Goal: Task Accomplishment & Management: Manage account settings

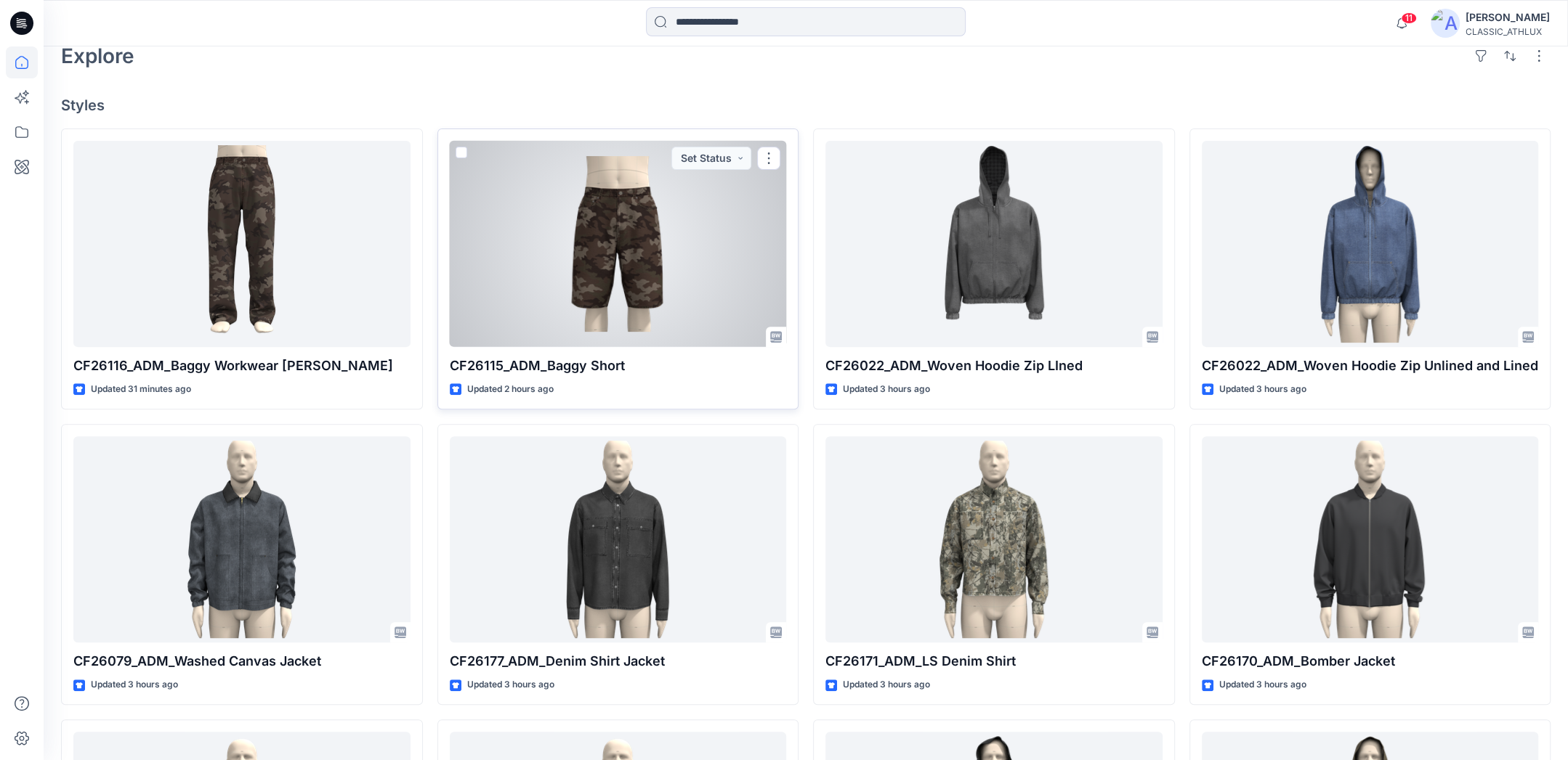
scroll to position [435, 0]
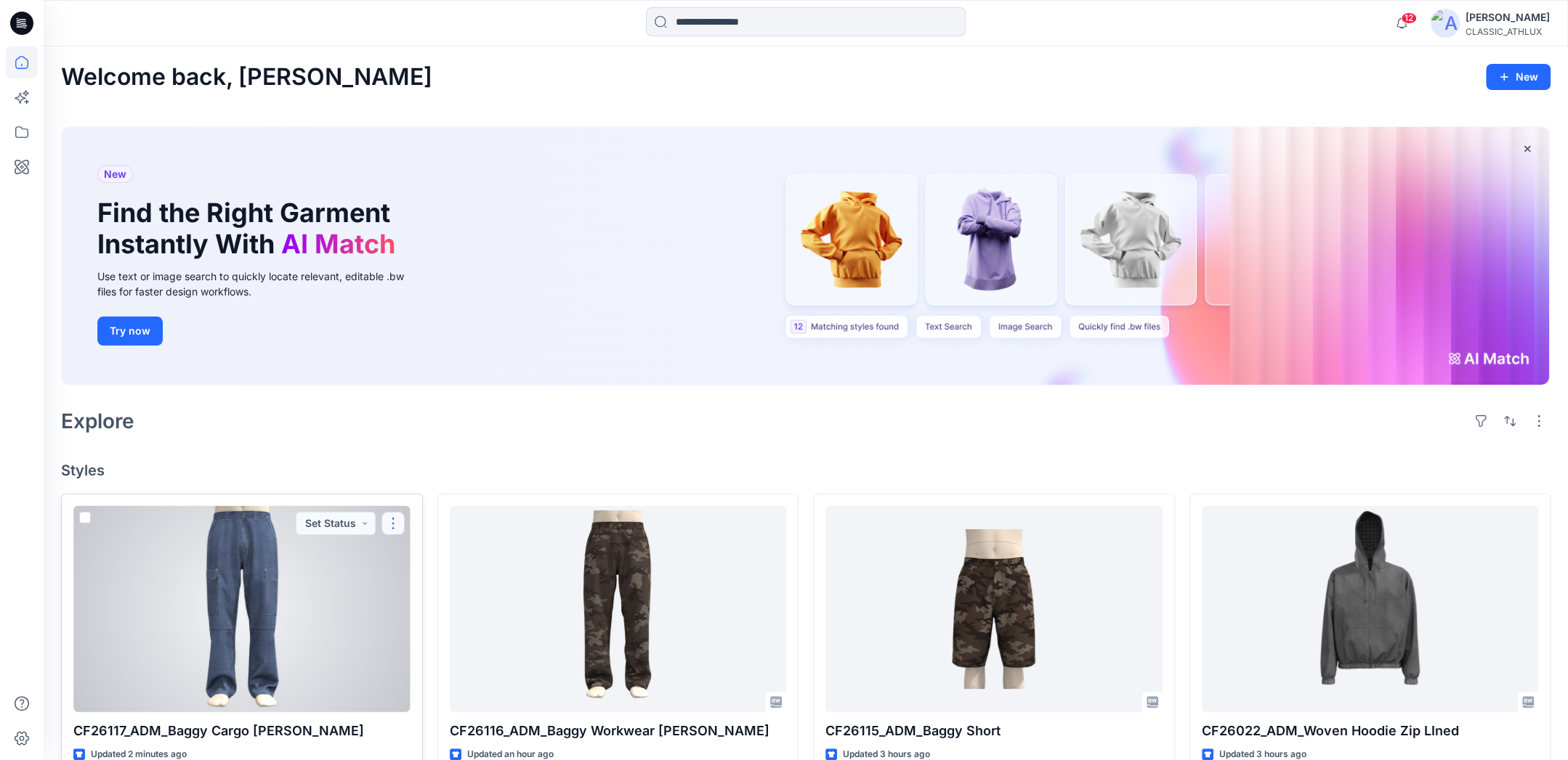
click at [387, 524] on button "button" at bounding box center [393, 523] width 23 height 23
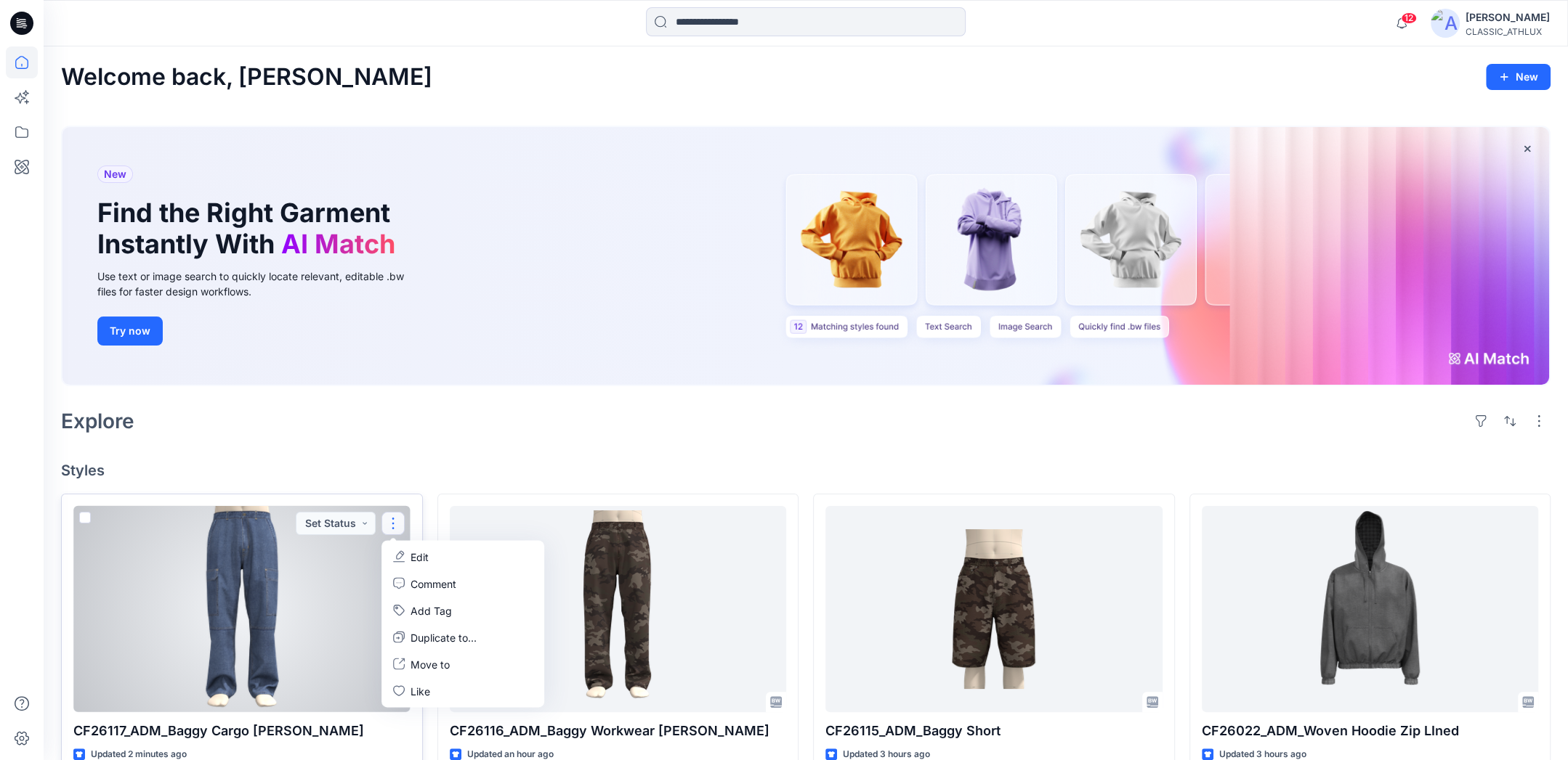
click at [420, 560] on p "Edit" at bounding box center [420, 557] width 18 height 15
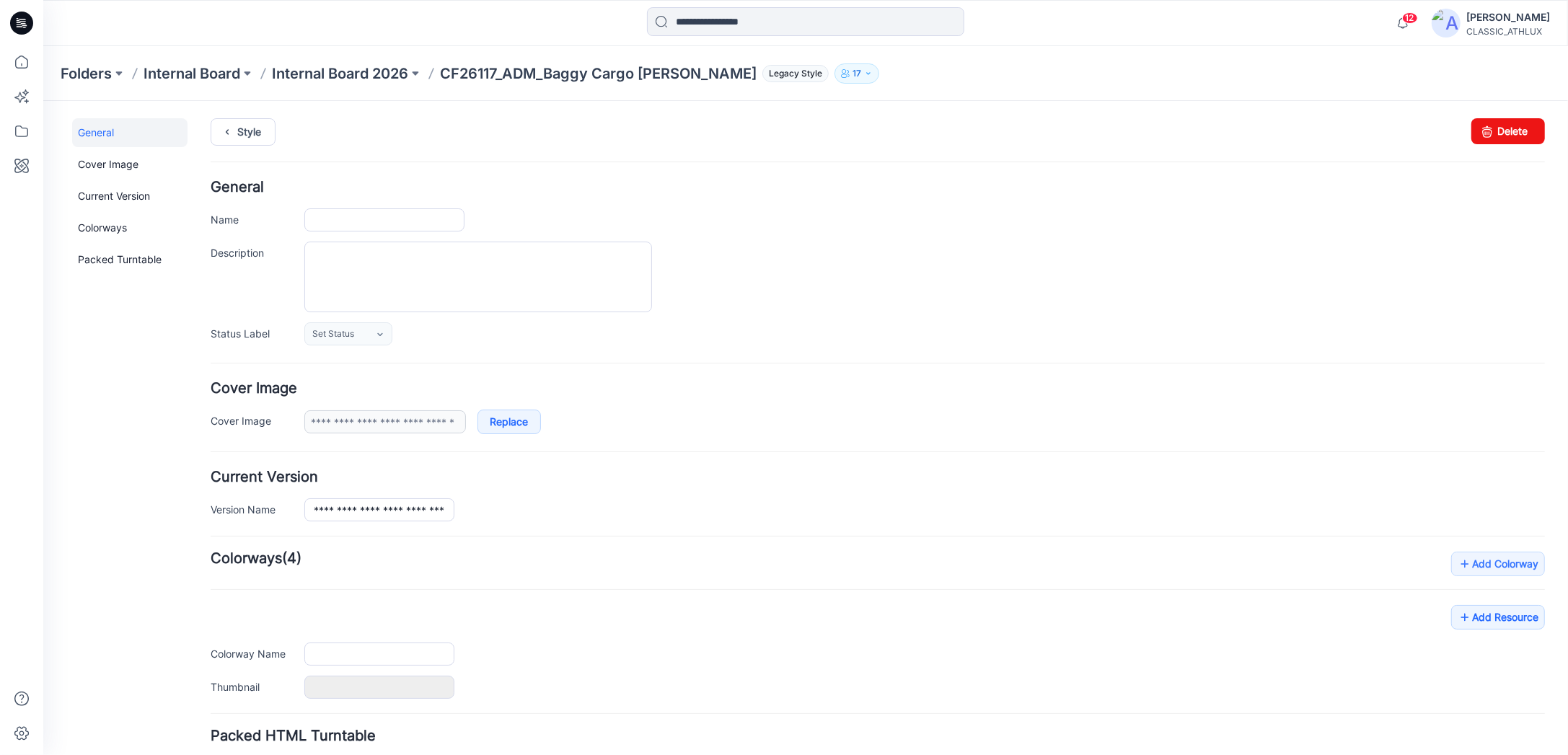
type input "**********"
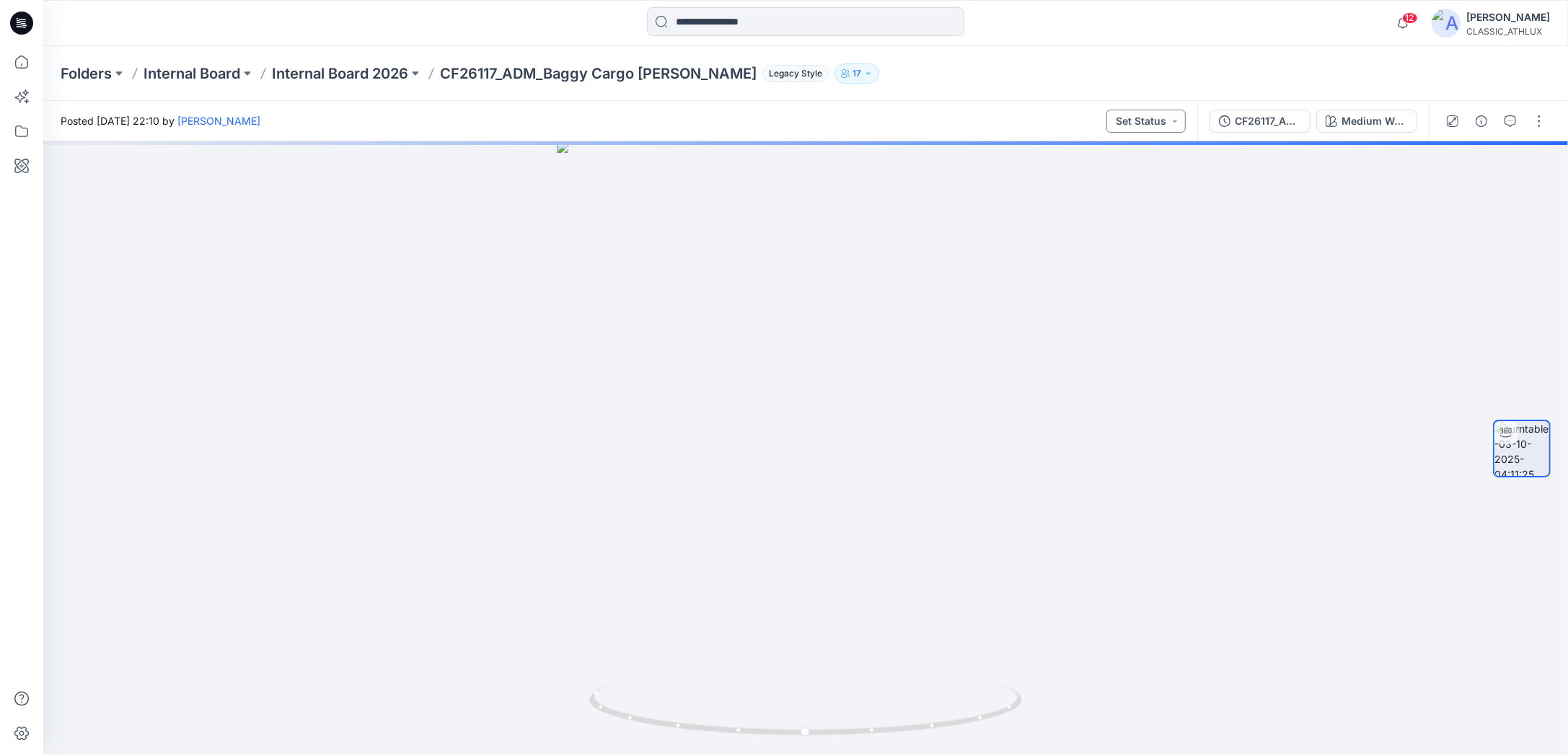
click at [1175, 124] on button "Set Status" at bounding box center [1145, 121] width 80 height 23
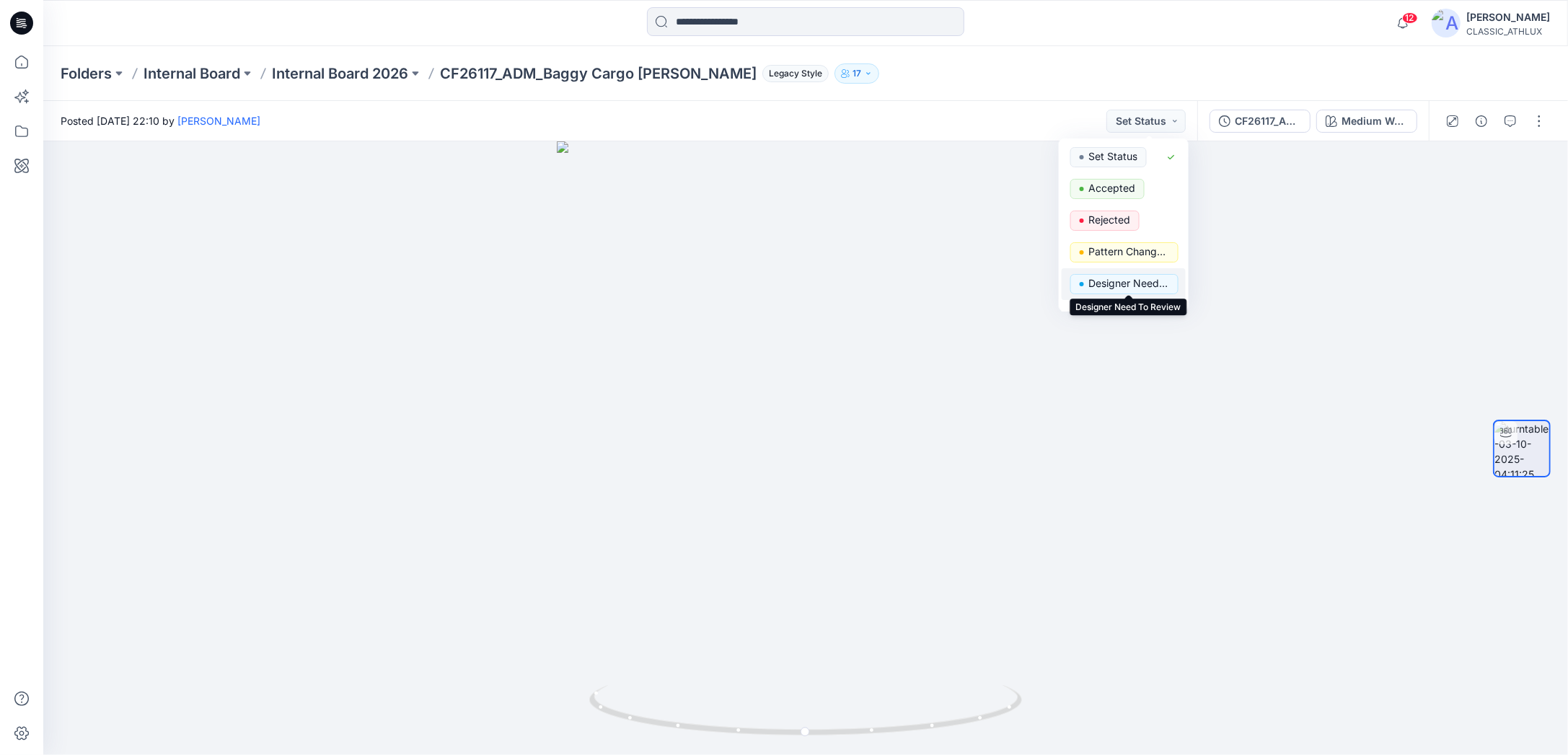
click at [1143, 288] on p "Designer Need To Review" at bounding box center [1129, 283] width 80 height 19
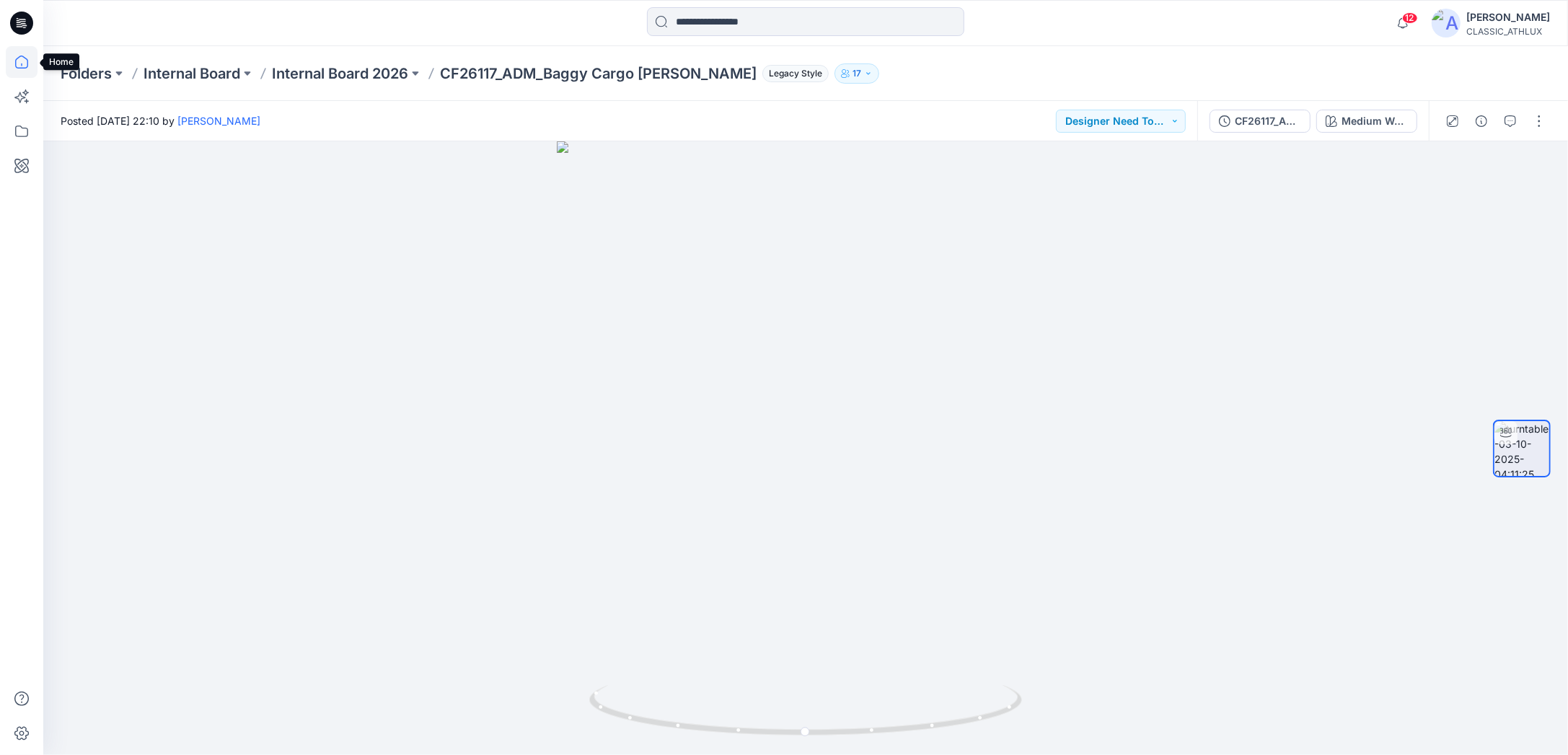
click at [19, 65] on icon at bounding box center [22, 62] width 32 height 32
